Goal: Information Seeking & Learning: Find specific fact

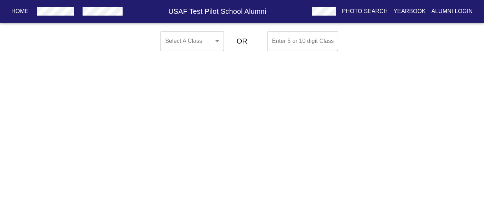
click at [212, 47] on body "Home USAF Test Pilot School Alumni Photo Search Yearbook Alumni Login Select A …" at bounding box center [242, 41] width 484 height 26
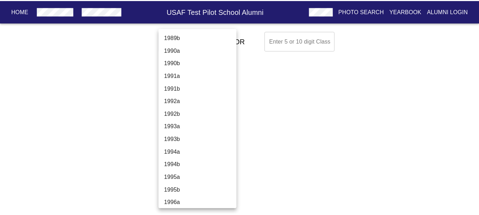
scroll to position [1630, 0]
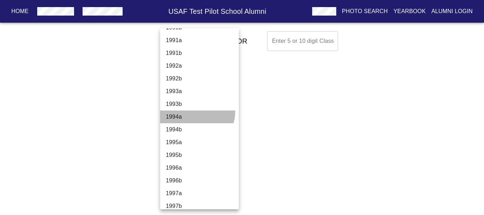
click at [197, 112] on li "1994a" at bounding box center [202, 117] width 84 height 13
type input "1994a"
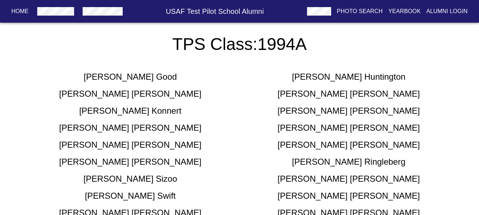
scroll to position [213, 0]
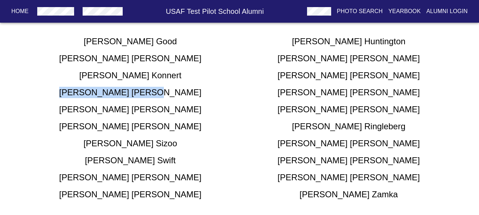
drag, startPoint x: 169, startPoint y: 90, endPoint x: 62, endPoint y: 89, distance: 107.4
click at [62, 89] on div "[PERSON_NAME]" at bounding box center [130, 92] width 218 height 11
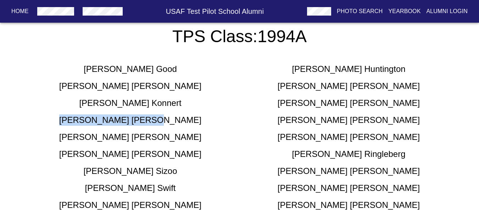
scroll to position [142, 0]
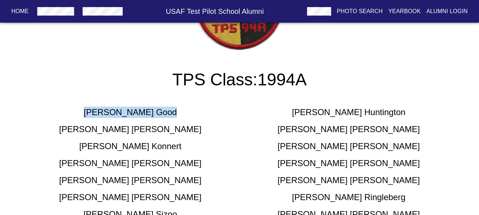
drag, startPoint x: 173, startPoint y: 113, endPoint x: 83, endPoint y: 111, distance: 89.7
click at [83, 111] on div "[PERSON_NAME]" at bounding box center [130, 112] width 218 height 11
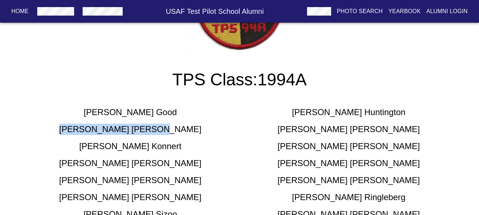
drag, startPoint x: 190, startPoint y: 124, endPoint x: 79, endPoint y: 133, distance: 111.3
click at [79, 133] on div "[PERSON_NAME] [PERSON_NAME] [PERSON_NAME] [PERSON_NAME] [PERSON_NAME] [PERSON_N…" at bounding box center [239, 186] width 437 height 170
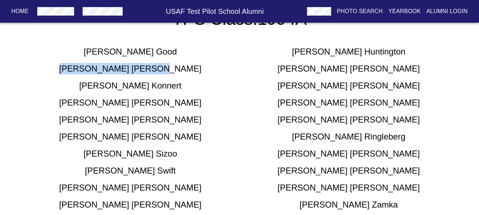
scroll to position [213, 0]
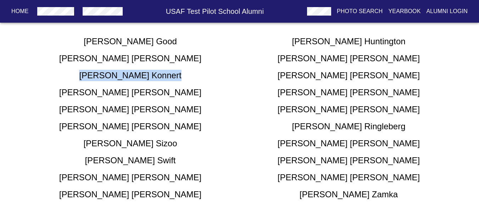
drag, startPoint x: 171, startPoint y: 76, endPoint x: 72, endPoint y: 79, distance: 99.3
click at [72, 79] on div "[PERSON_NAME]" at bounding box center [130, 75] width 218 height 11
copy h5 "[PERSON_NAME]"
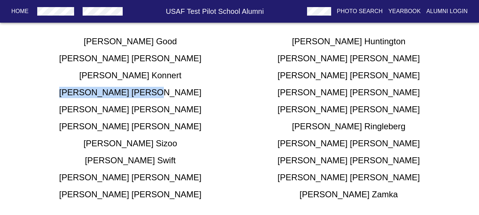
drag, startPoint x: 162, startPoint y: 90, endPoint x: 101, endPoint y: 94, distance: 61.0
click at [101, 94] on div "[PERSON_NAME] [PERSON_NAME] [PERSON_NAME] [PERSON_NAME] [PERSON_NAME] [PERSON_N…" at bounding box center [239, 115] width 437 height 170
copy h5 "[PERSON_NAME]"
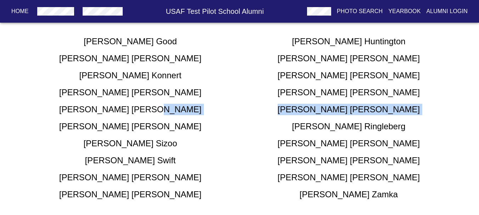
drag, startPoint x: 163, startPoint y: 116, endPoint x: 88, endPoint y: 117, distance: 74.8
click at [86, 118] on div "[PERSON_NAME] [PERSON_NAME] [PERSON_NAME] [PERSON_NAME] [PERSON_NAME] [PERSON_N…" at bounding box center [239, 115] width 437 height 170
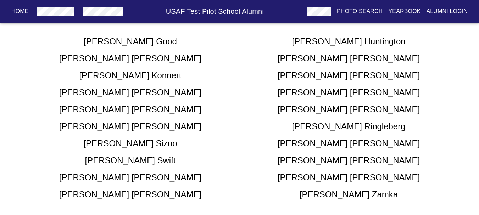
click at [129, 106] on h5 "[PERSON_NAME]" at bounding box center [130, 109] width 142 height 11
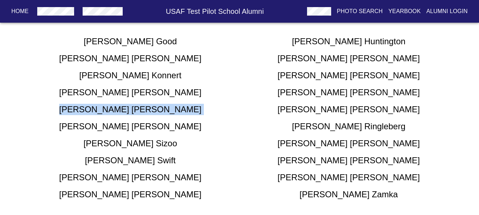
click at [129, 106] on h5 "[PERSON_NAME]" at bounding box center [130, 109] width 142 height 11
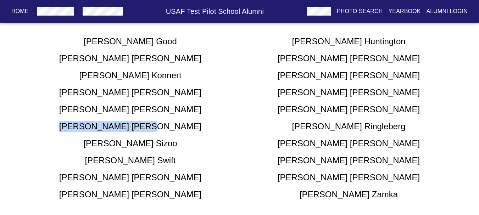
drag, startPoint x: 165, startPoint y: 122, endPoint x: 91, endPoint y: 127, distance: 73.9
click at [91, 127] on div "[PERSON_NAME]" at bounding box center [130, 126] width 218 height 11
drag, startPoint x: 153, startPoint y: 124, endPoint x: 129, endPoint y: 135, distance: 26.5
click at [125, 132] on h5 "[PERSON_NAME]" at bounding box center [130, 126] width 142 height 11
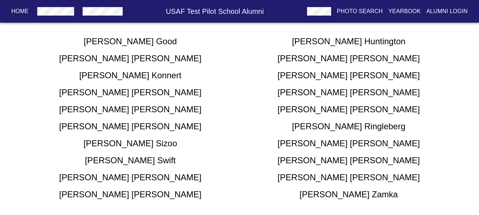
click at [138, 141] on h5 "[PERSON_NAME]" at bounding box center [130, 143] width 94 height 11
copy h5 "[PERSON_NAME]"
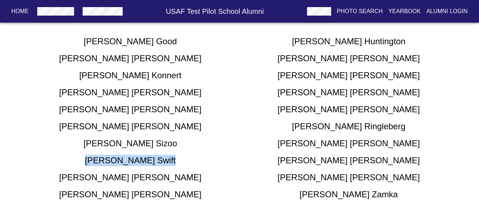
drag, startPoint x: 167, startPoint y: 158, endPoint x: 97, endPoint y: 165, distance: 70.2
click at [97, 165] on div "[PERSON_NAME]" at bounding box center [130, 160] width 218 height 11
copy h5 "[PERSON_NAME]"
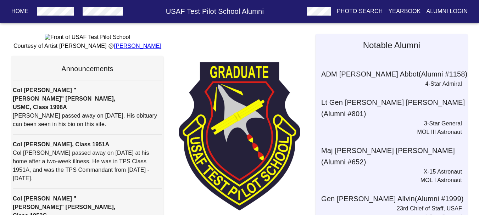
click at [101, 16] on button "button" at bounding box center [103, 11] width 46 height 13
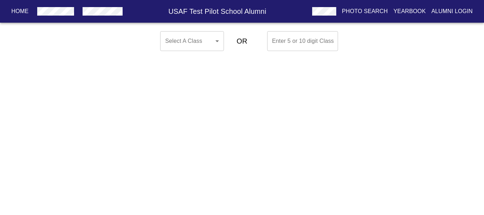
click at [200, 31] on body "Home USAF Test Pilot School Alumni Photo Search Yearbook Alumni Login Select A …" at bounding box center [242, 41] width 484 height 26
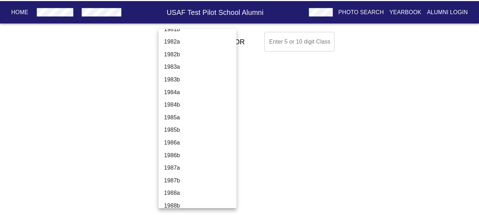
scroll to position [1453, 0]
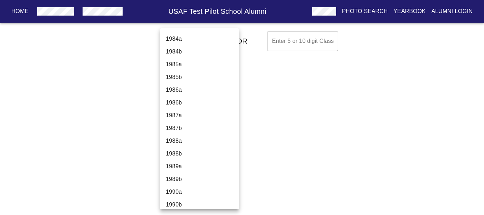
click at [195, 117] on li "1987a" at bounding box center [202, 115] width 84 height 13
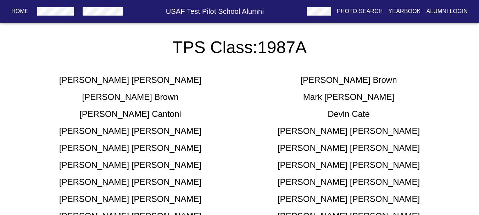
scroll to position [22, 0]
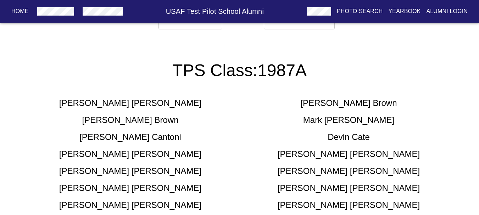
drag, startPoint x: 206, startPoint y: 96, endPoint x: 206, endPoint y: 66, distance: 29.4
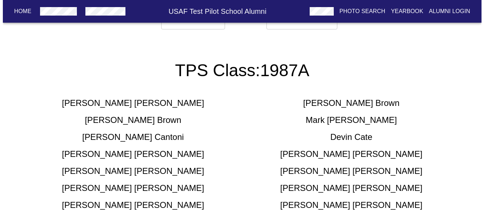
scroll to position [0, 0]
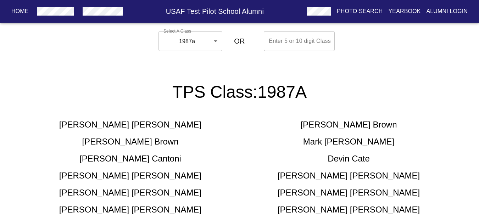
click at [193, 41] on body "Home USAF Test Pilot School Alumni Photo Search Yearbook Alumni Login Select A …" at bounding box center [239, 189] width 479 height 323
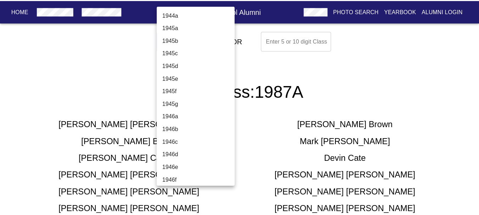
scroll to position [1450, 0]
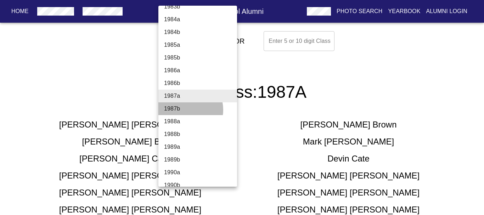
click at [184, 110] on li "1987b" at bounding box center [200, 108] width 84 height 13
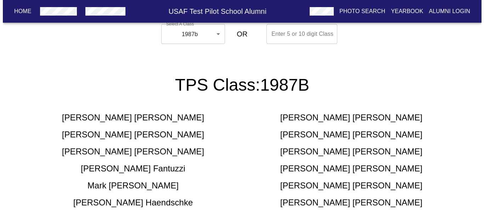
scroll to position [0, 0]
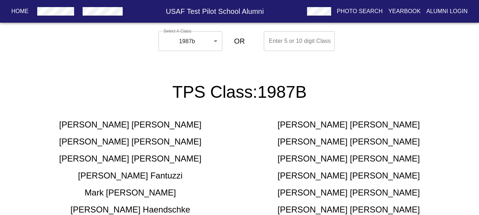
drag, startPoint x: 185, startPoint y: 119, endPoint x: 230, endPoint y: 96, distance: 50.4
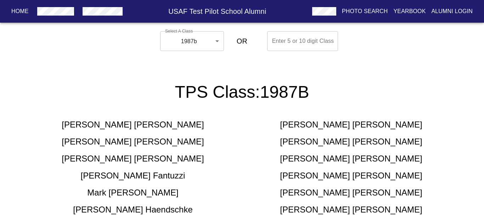
click at [198, 35] on body "Home USAF Test Pilot School Alumni Photo Search Yearbook Alumni Login Select A …" at bounding box center [242, 189] width 484 height 323
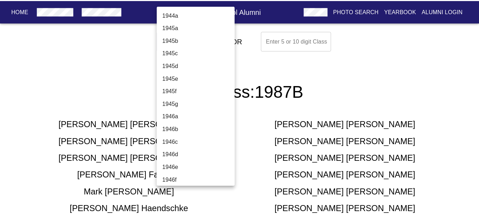
scroll to position [1463, 0]
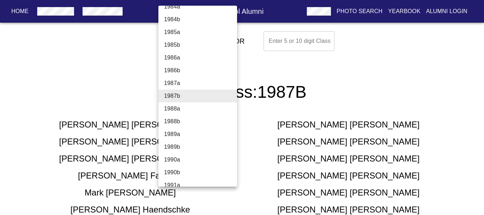
click at [200, 109] on li "1988a" at bounding box center [200, 108] width 84 height 13
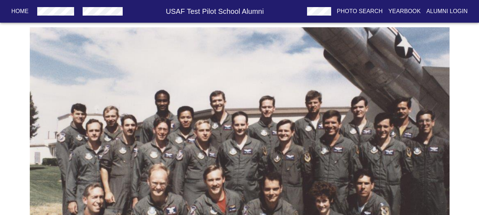
drag, startPoint x: 209, startPoint y: 123, endPoint x: 229, endPoint y: 175, distance: 56.1
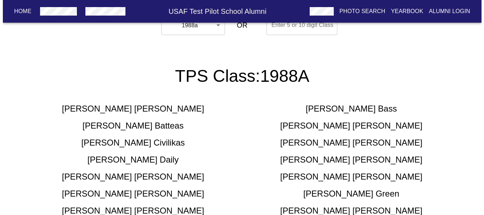
scroll to position [0, 0]
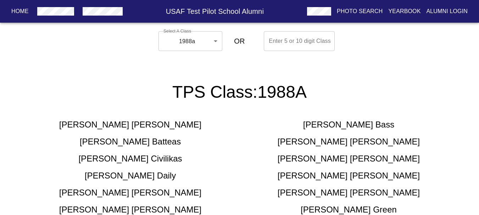
drag, startPoint x: 228, startPoint y: 155, endPoint x: 199, endPoint y: 99, distance: 63.7
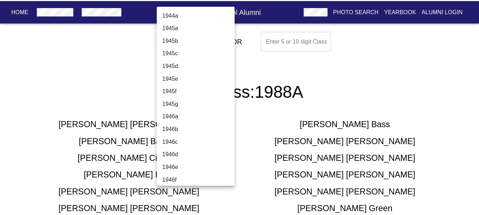
scroll to position [1476, 0]
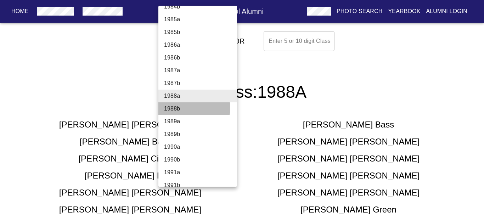
click at [194, 108] on li "1988b" at bounding box center [200, 108] width 84 height 13
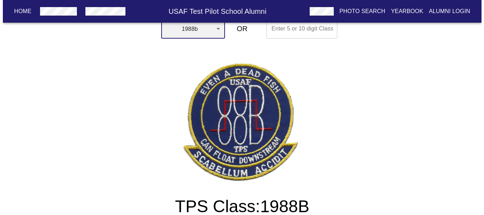
scroll to position [0, 0]
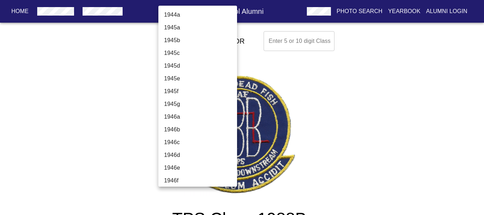
scroll to position [1488, 0]
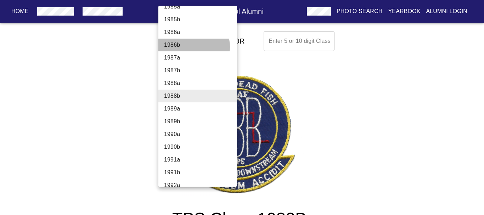
click at [194, 47] on li "1986b" at bounding box center [200, 45] width 84 height 13
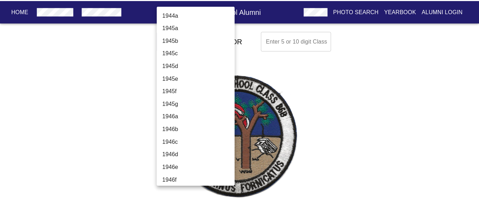
scroll to position [1437, 0]
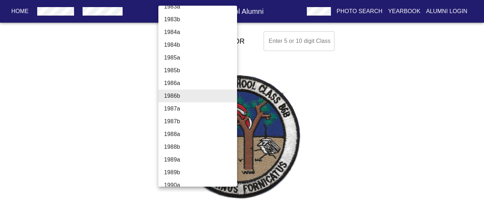
click at [191, 79] on li "1986a" at bounding box center [200, 83] width 84 height 13
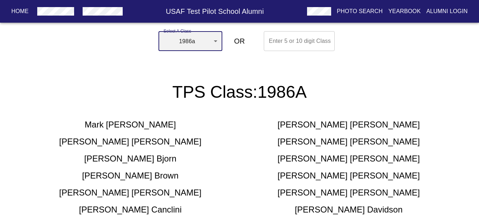
scroll to position [71, 0]
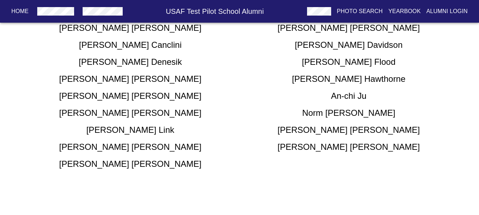
drag, startPoint x: 220, startPoint y: 134, endPoint x: 219, endPoint y: 150, distance: 15.3
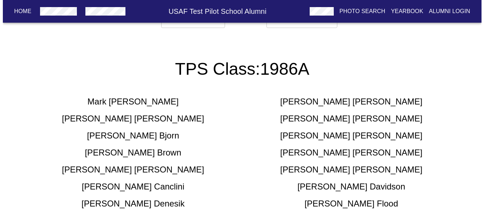
scroll to position [0, 0]
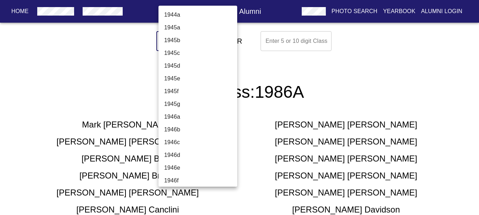
click at [207, 43] on body "Home USAF Test Pilot School Alumni Photo Search Yearbook Alumni Login Select A …" at bounding box center [239, 189] width 479 height 323
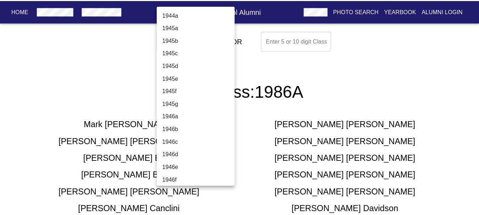
scroll to position [1425, 0]
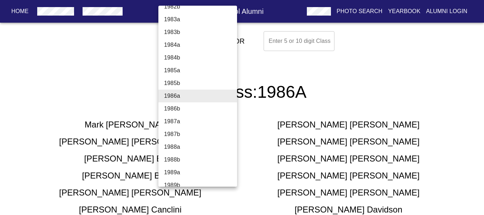
click at [194, 109] on li "1986b" at bounding box center [200, 108] width 84 height 13
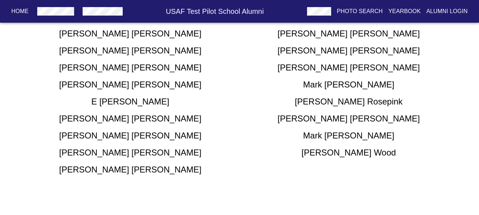
scroll to position [301, 0]
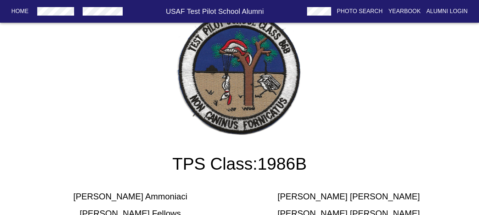
drag, startPoint x: 46, startPoint y: 109, endPoint x: 167, endPoint y: 78, distance: 124.5
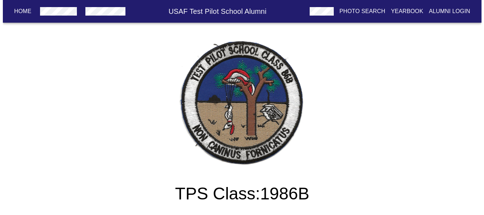
scroll to position [0, 0]
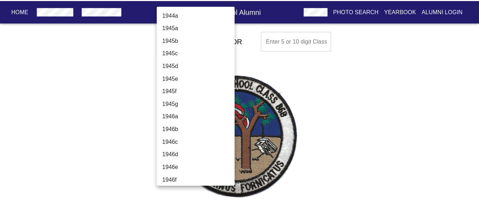
scroll to position [1437, 0]
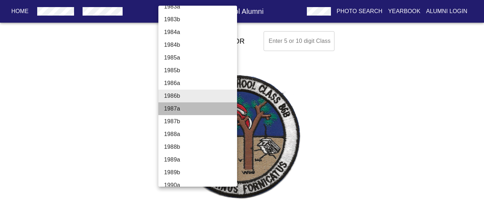
click at [200, 109] on li "1987a" at bounding box center [200, 108] width 84 height 13
type input "1987a"
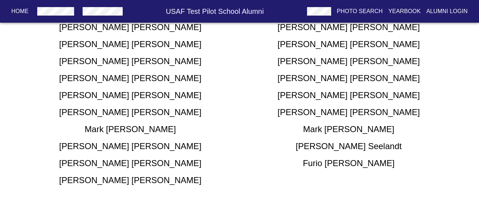
drag, startPoint x: 95, startPoint y: 120, endPoint x: 95, endPoint y: 149, distance: 29.1
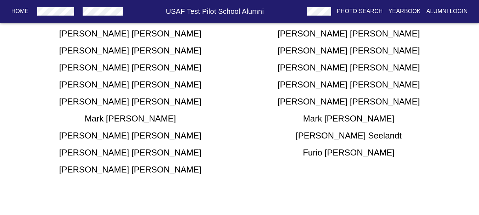
scroll to position [165, 0]
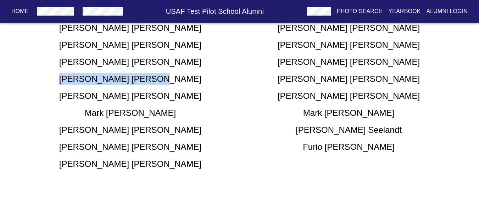
drag, startPoint x: 93, startPoint y: 84, endPoint x: 212, endPoint y: 84, distance: 119.1
click at [212, 84] on div "James Jimenez" at bounding box center [130, 78] width 218 height 11
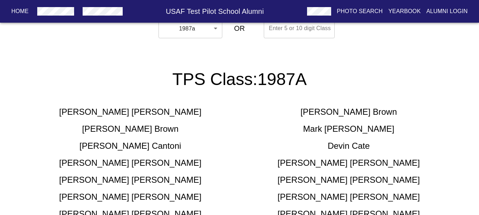
scroll to position [0, 0]
